Goal: Task Accomplishment & Management: Manage account settings

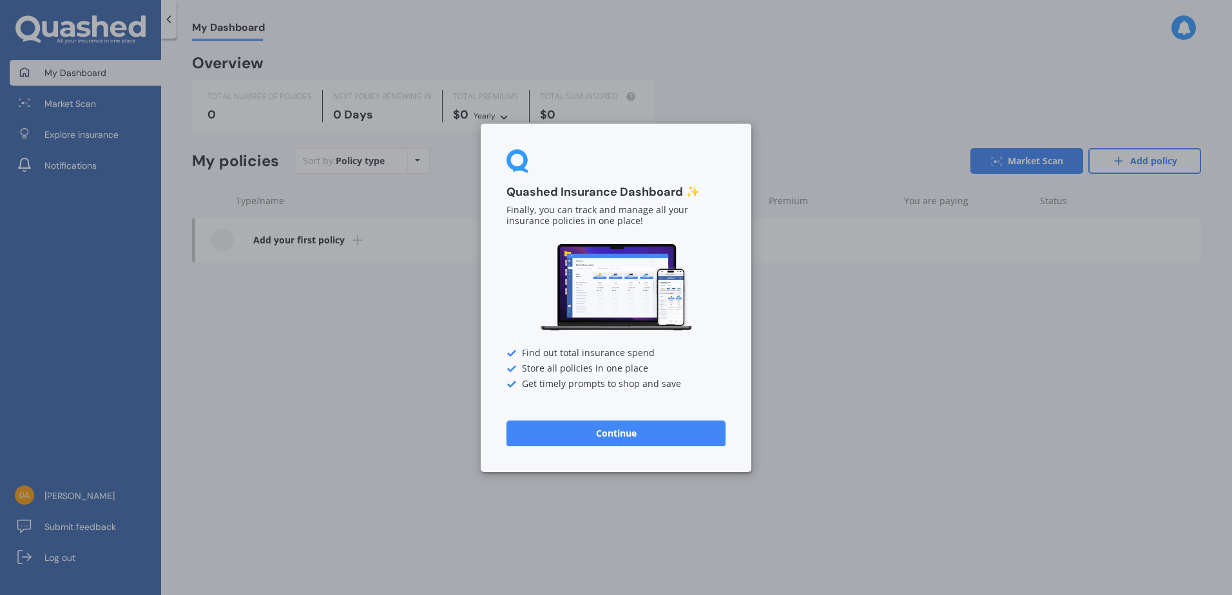
click at [620, 437] on button "Continue" at bounding box center [616, 433] width 219 height 26
